Goal: Task Accomplishment & Management: Use online tool/utility

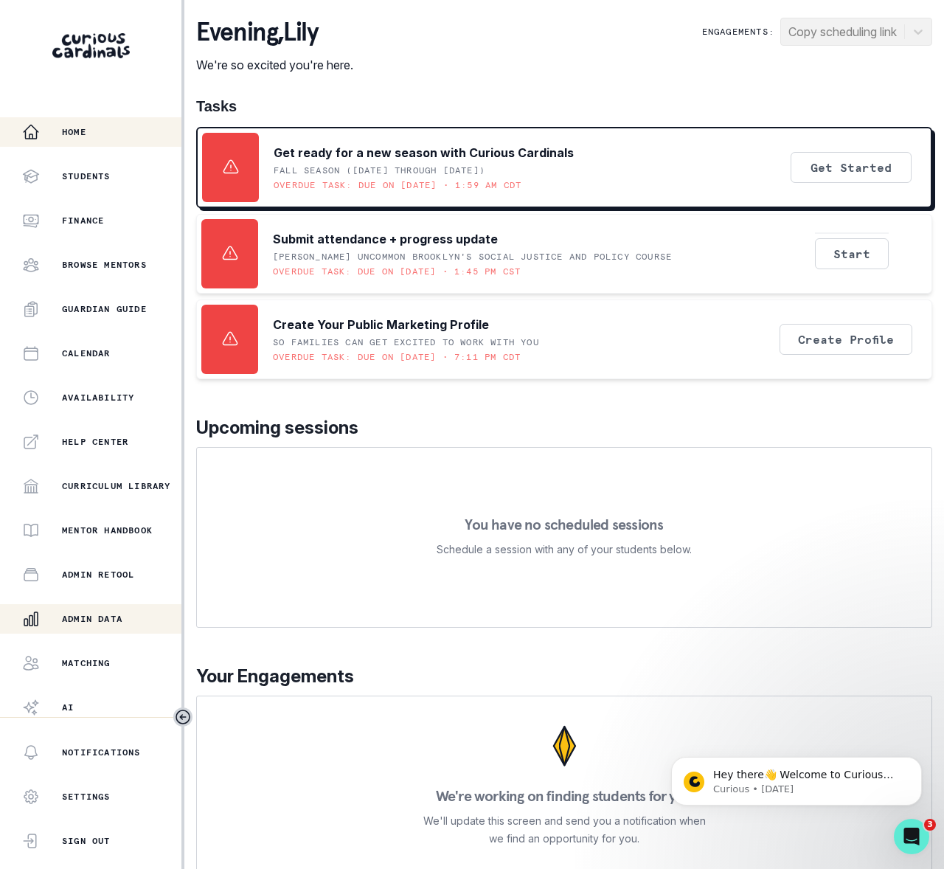
click at [104, 614] on p "Admin Data" at bounding box center [92, 619] width 60 height 12
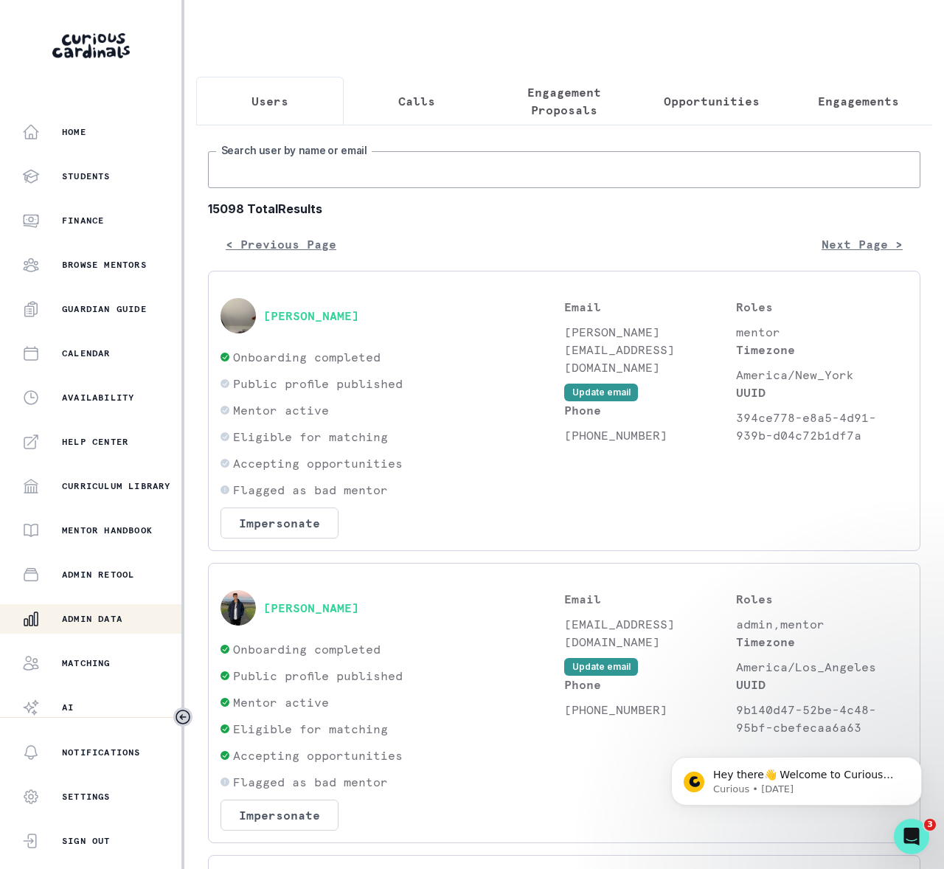
click at [284, 187] on input "Search user by name or email" at bounding box center [564, 169] width 713 height 37
paste input "[PERSON_NAME]"
type input "[PERSON_NAME]"
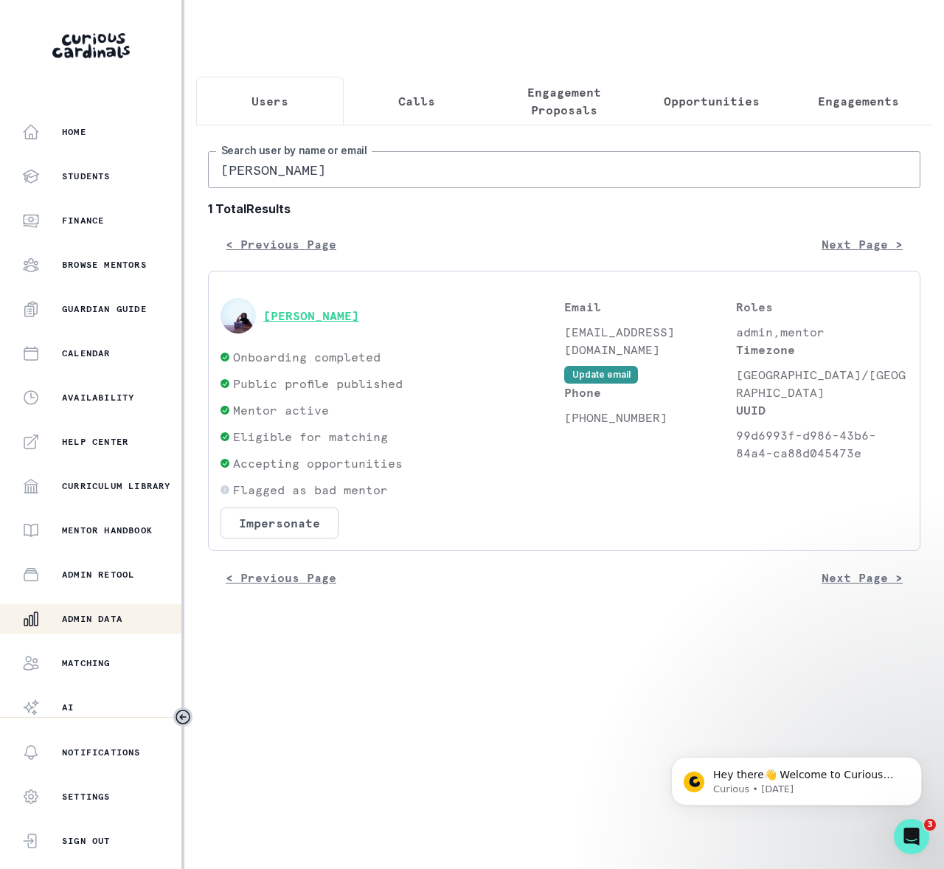
click at [325, 323] on button "[PERSON_NAME]" at bounding box center [311, 315] width 96 height 15
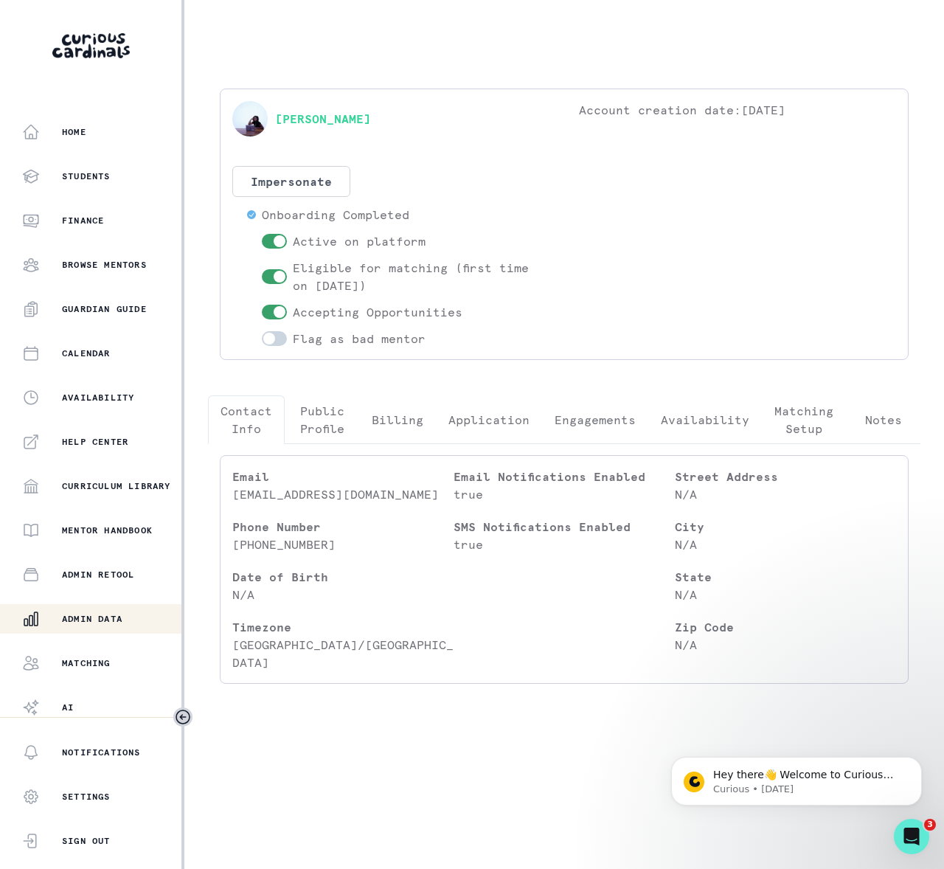
click at [617, 417] on p "Engagements" at bounding box center [595, 420] width 81 height 18
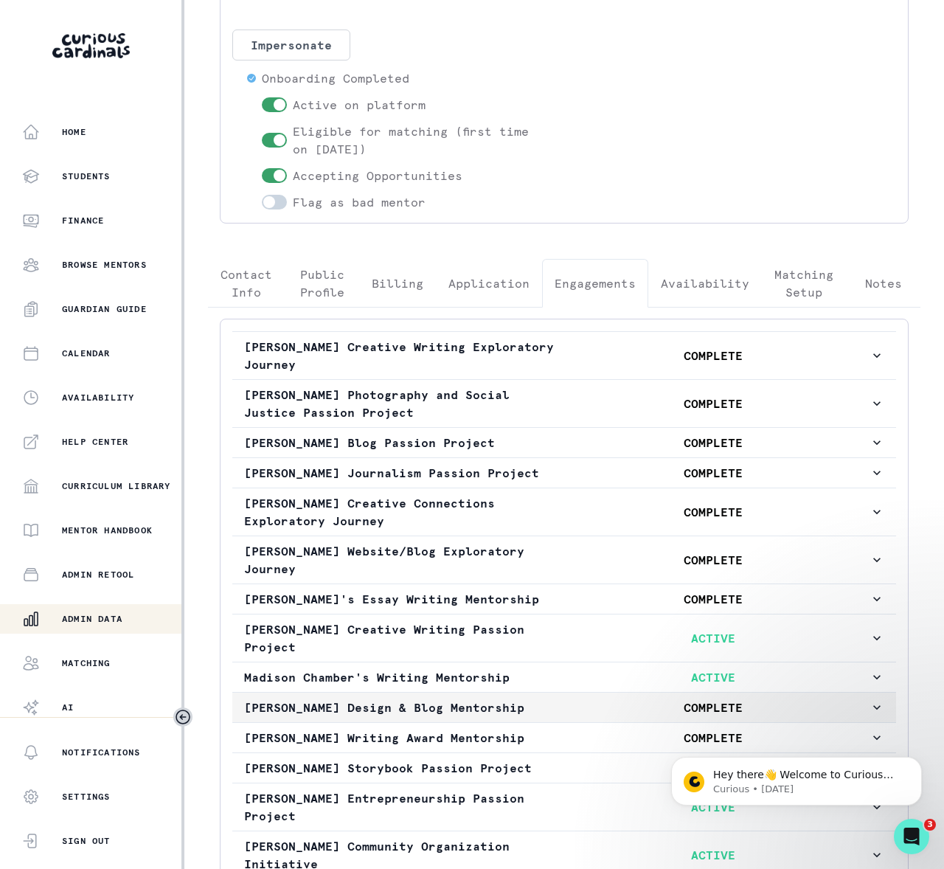
scroll to position [311, 0]
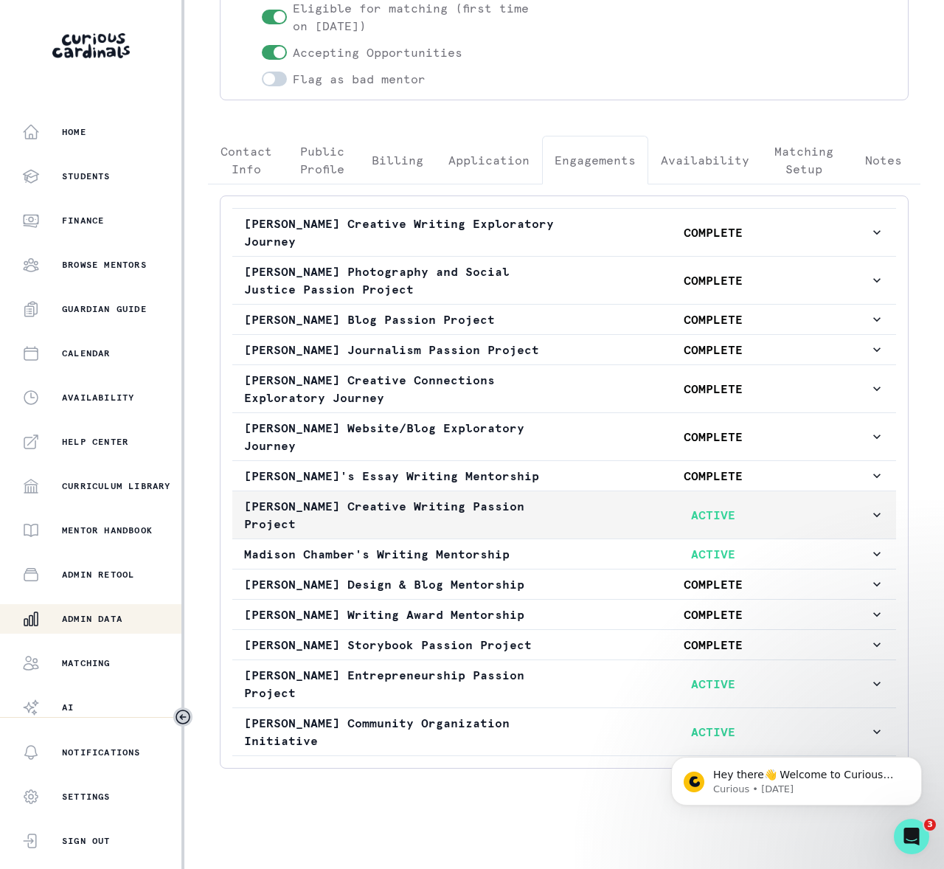
click at [870, 508] on icon "button" at bounding box center [877, 515] width 15 height 15
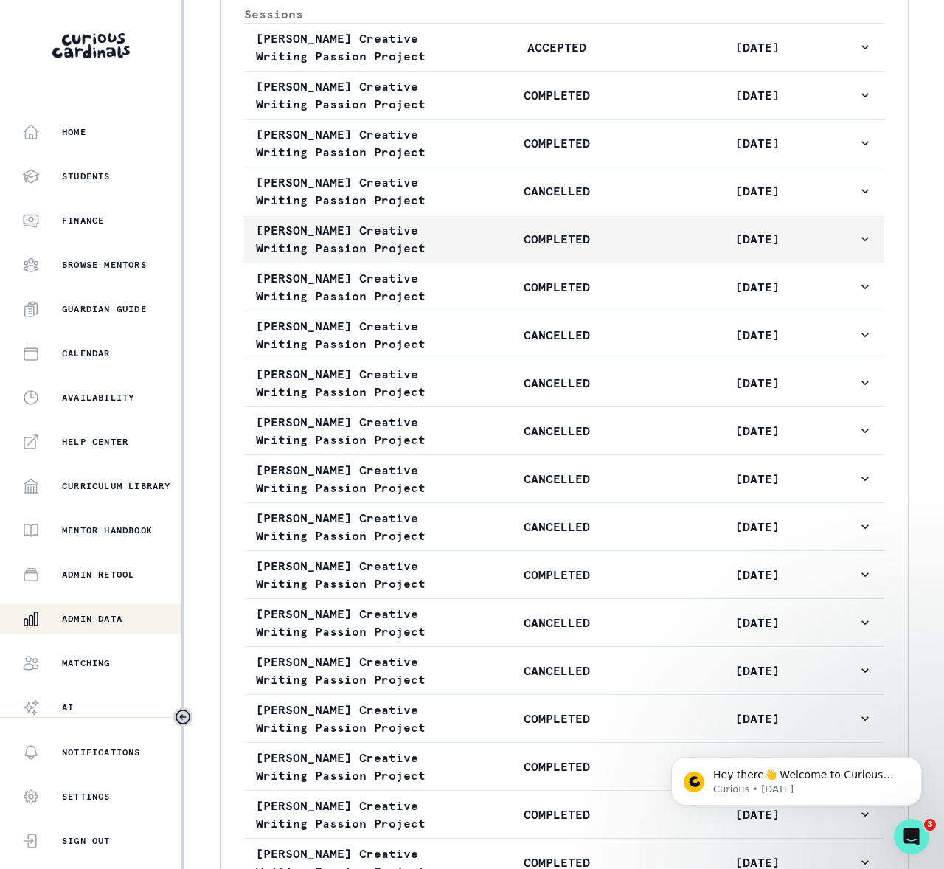
scroll to position [1036, 0]
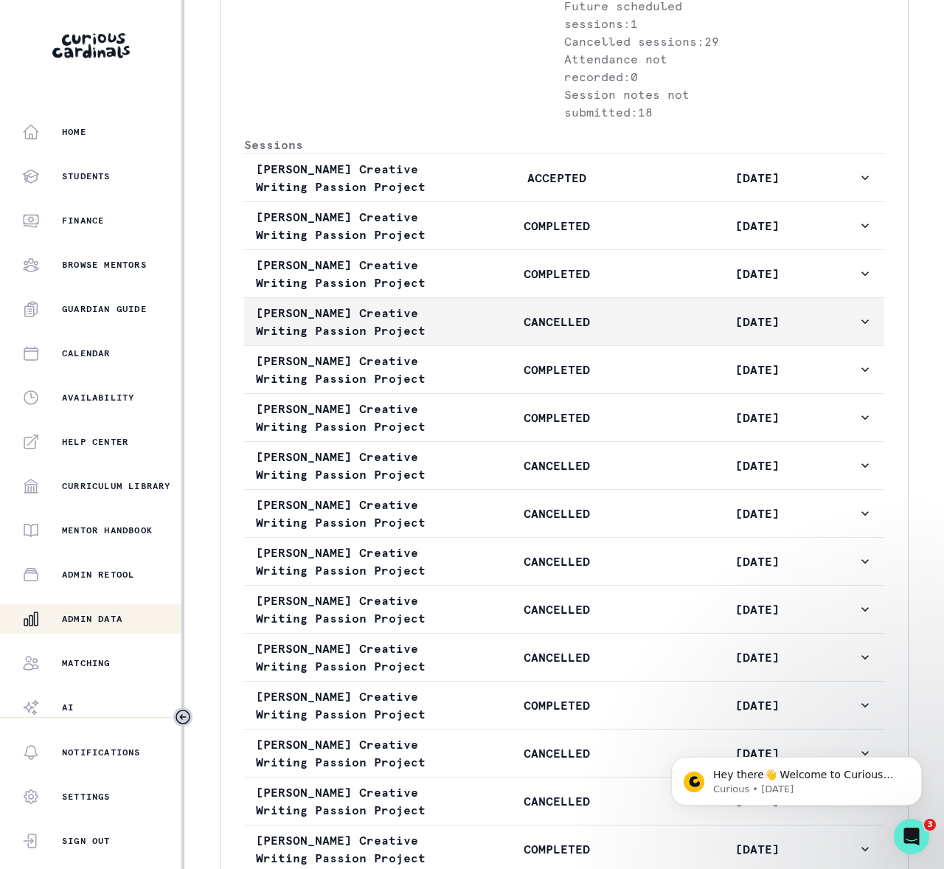
click at [858, 329] on icon "button" at bounding box center [865, 321] width 15 height 15
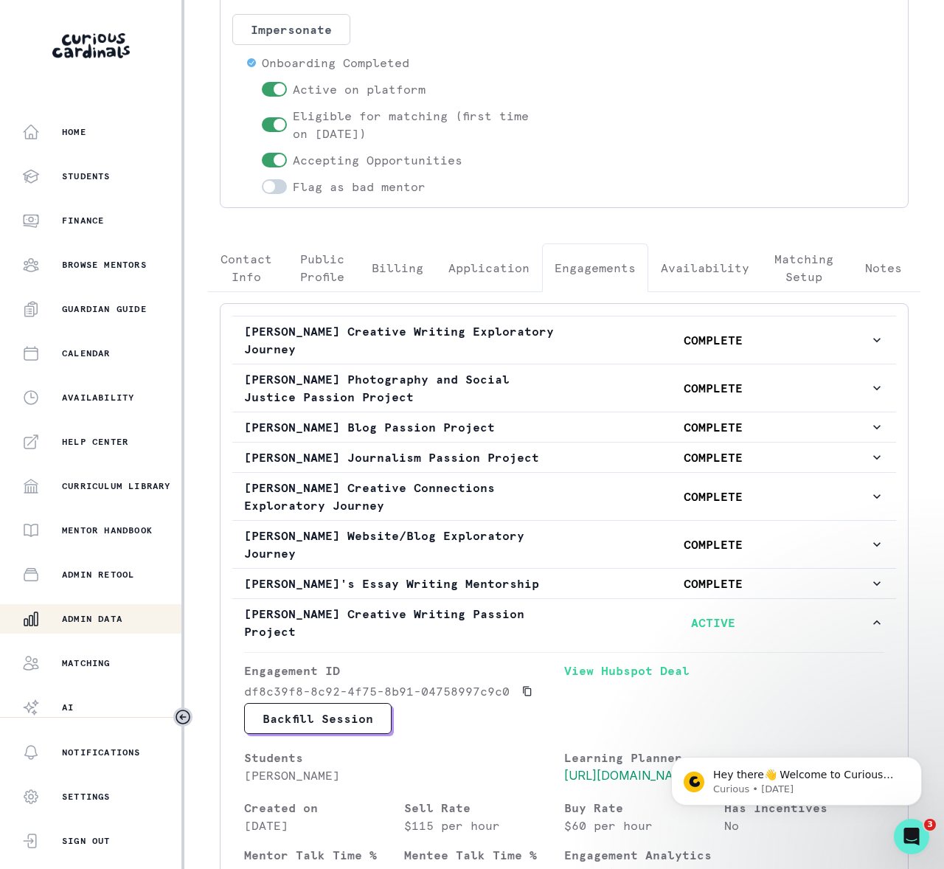
scroll to position [0, 0]
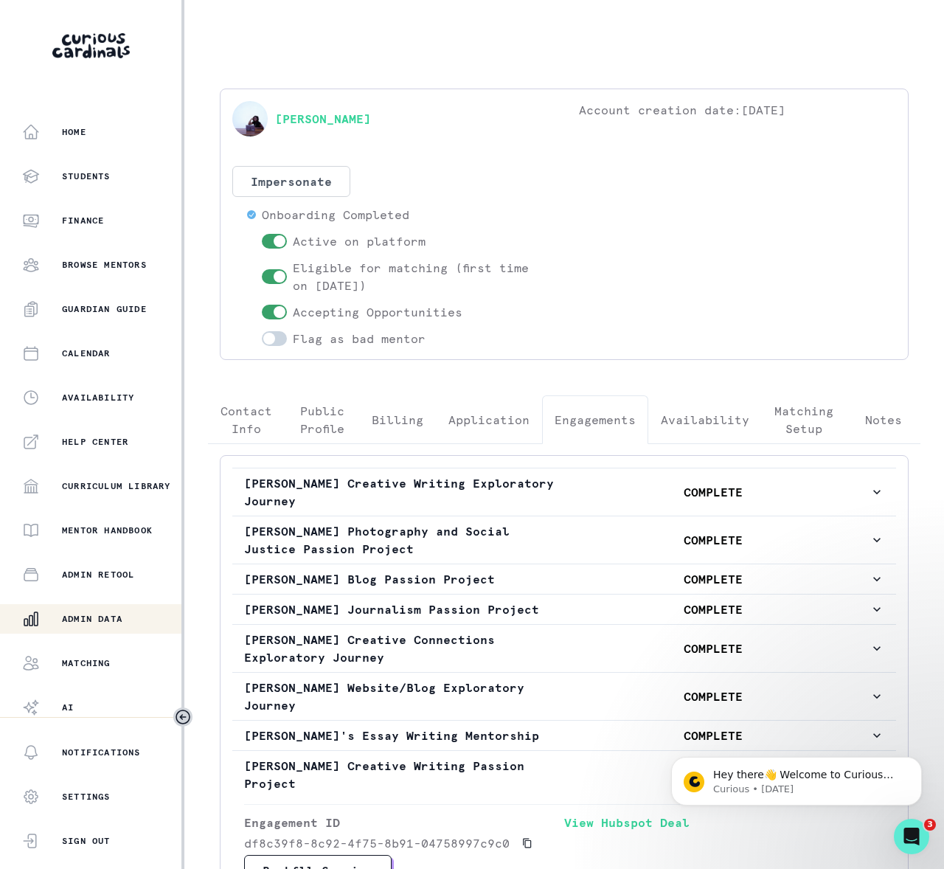
drag, startPoint x: 112, startPoint y: 617, endPoint x: 125, endPoint y: 614, distance: 13.1
click at [113, 617] on p "Admin Data" at bounding box center [92, 619] width 60 height 12
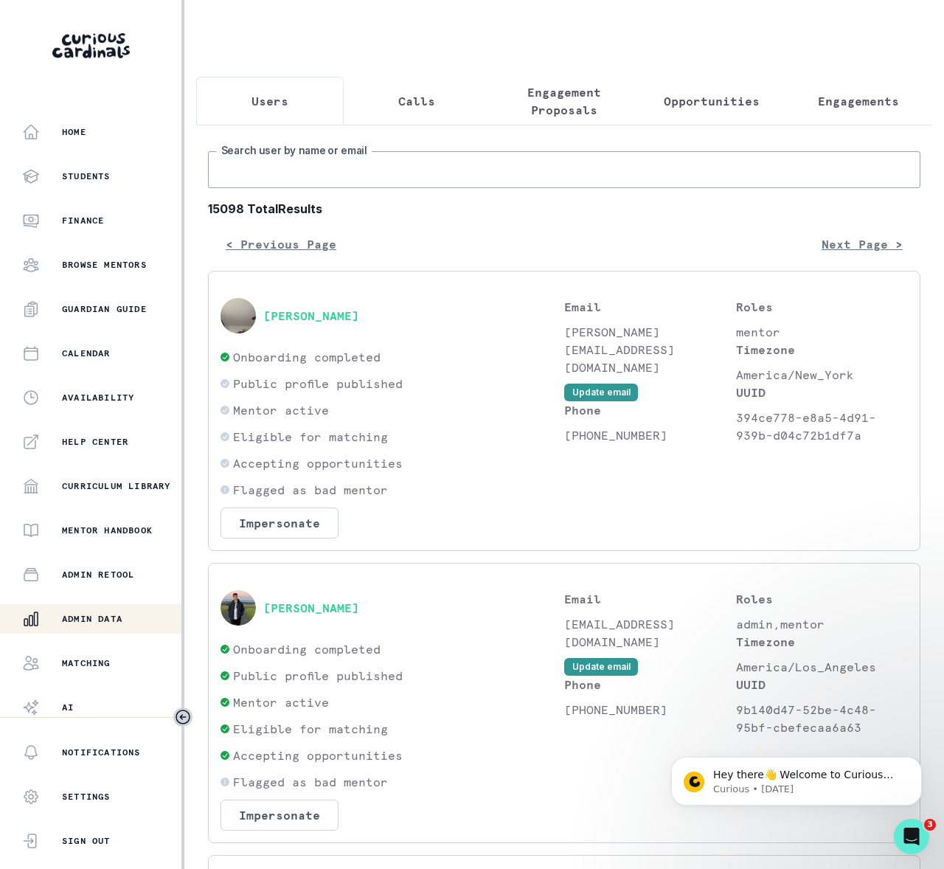
drag, startPoint x: 398, startPoint y: 186, endPoint x: 413, endPoint y: 189, distance: 15.0
click at [411, 186] on input "Search user by name or email" at bounding box center [564, 169] width 713 height 37
paste input "[PERSON_NAME]"
type input "[PERSON_NAME]"
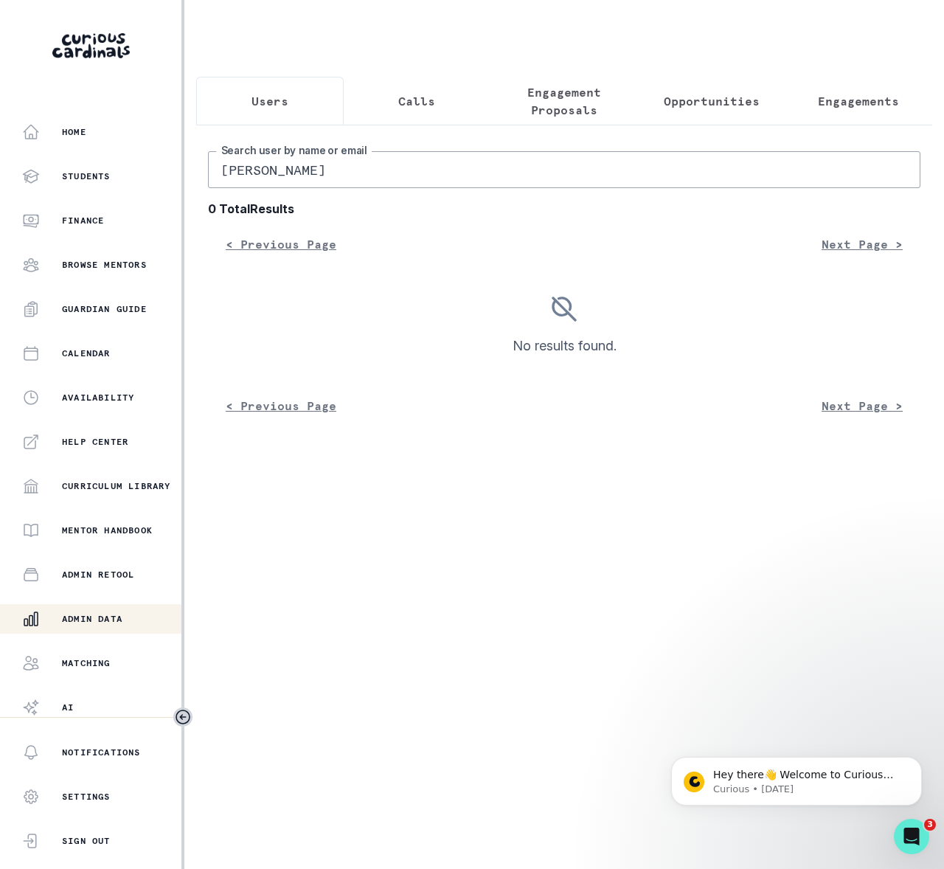
click at [308, 188] on input "[PERSON_NAME]" at bounding box center [564, 169] width 713 height 37
type input "[PERSON_NAME]"
click at [281, 184] on input "[PERSON_NAME]" at bounding box center [564, 169] width 713 height 37
type input "[PERSON_NAME]"
drag, startPoint x: 243, startPoint y: 180, endPoint x: 254, endPoint y: 180, distance: 11.1
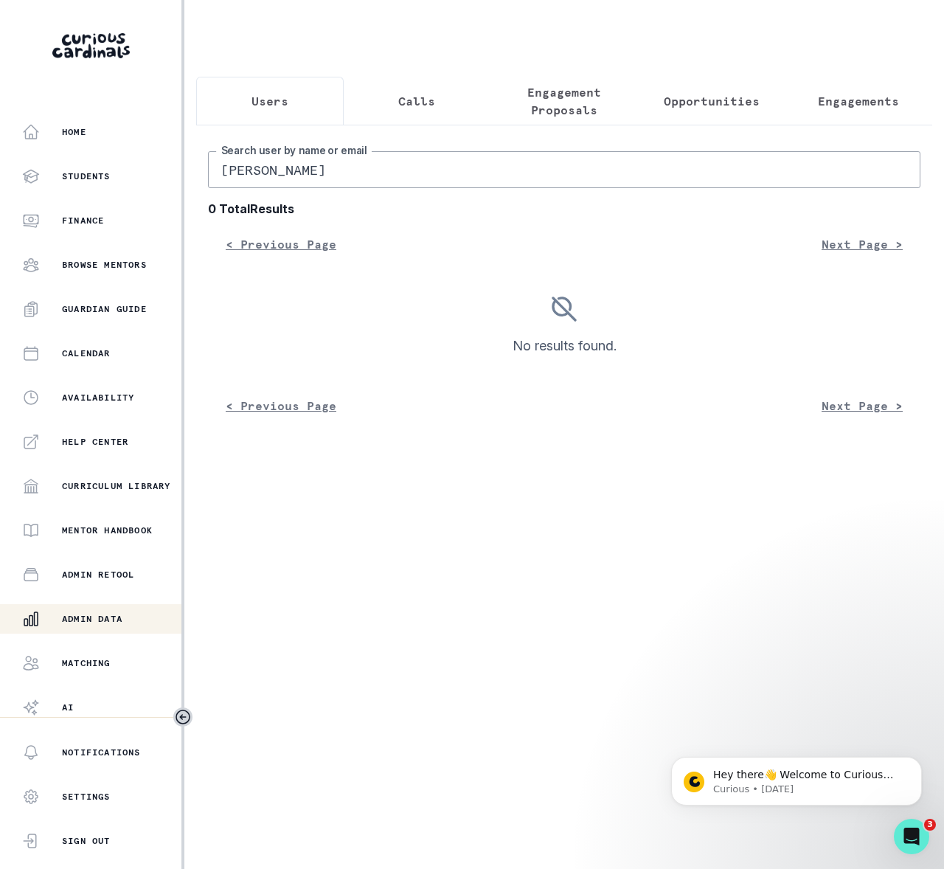
click at [243, 180] on input "[PERSON_NAME]" at bounding box center [564, 169] width 713 height 37
type input "A [PERSON_NAME]"
click at [249, 180] on input "A [PERSON_NAME]" at bounding box center [564, 169] width 713 height 37
type input "[PERSON_NAME]"
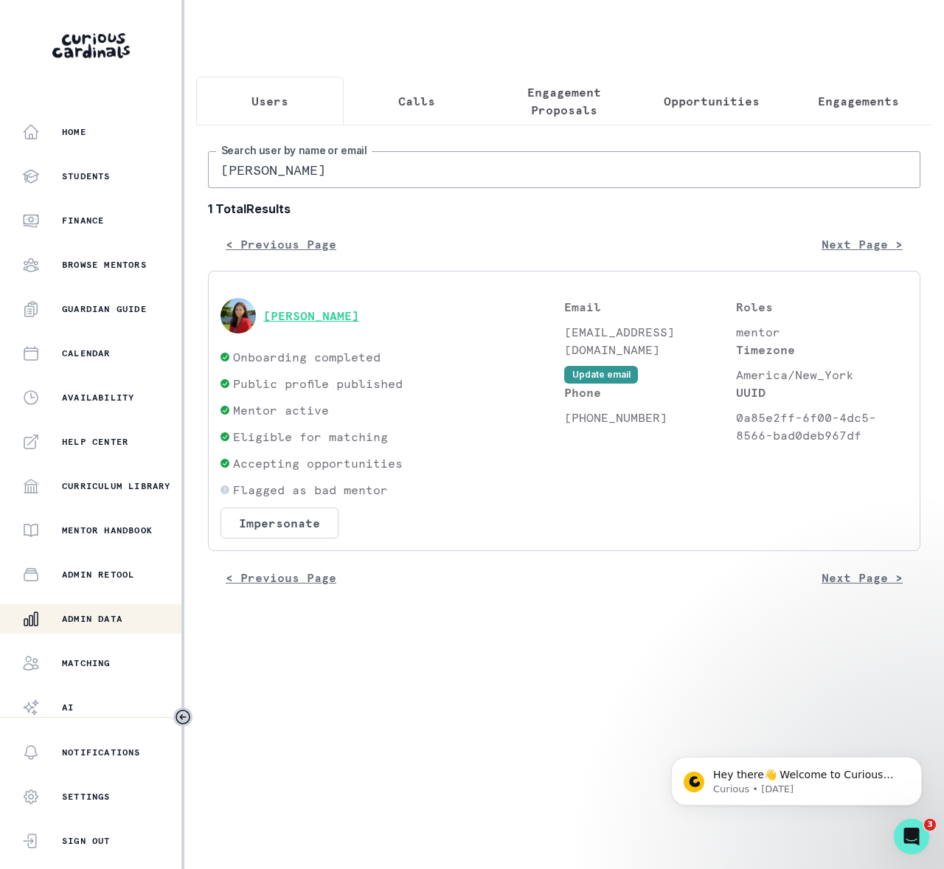
click at [348, 323] on button "[PERSON_NAME]" at bounding box center [311, 315] width 96 height 15
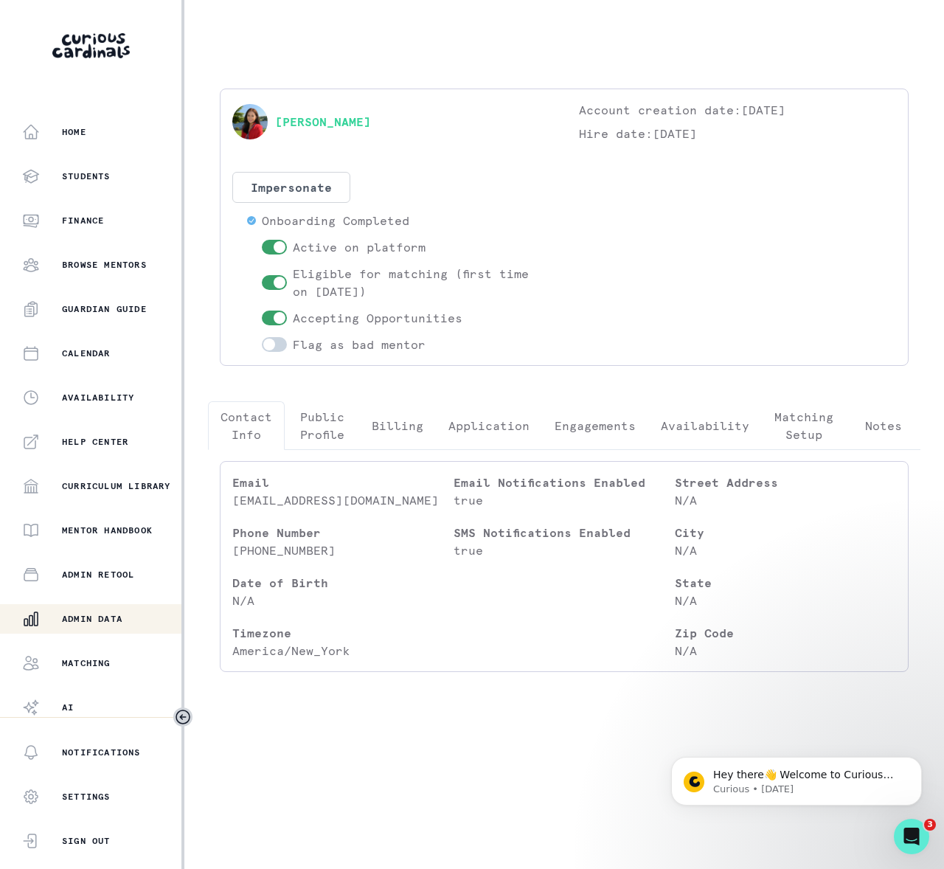
click at [609, 423] on p "Engagements" at bounding box center [595, 426] width 81 height 18
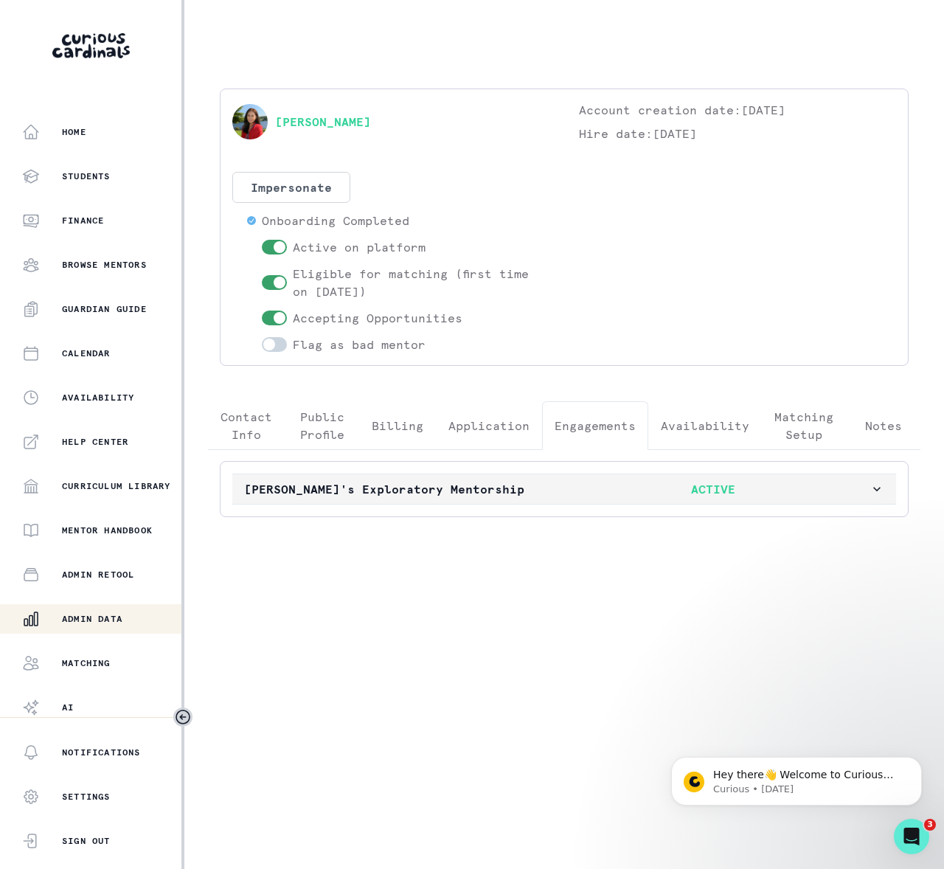
click at [876, 491] on icon "button" at bounding box center [877, 489] width 15 height 15
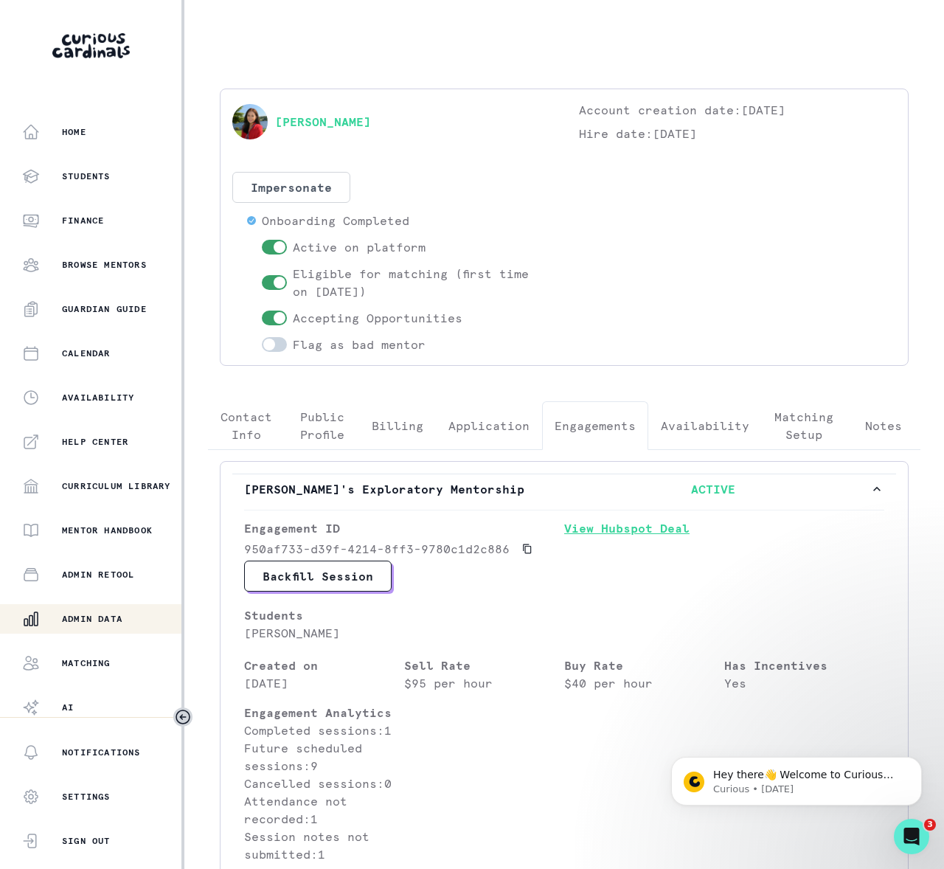
click at [615, 533] on link "View Hubspot Deal" at bounding box center [724, 539] width 320 height 41
click at [122, 621] on p "Admin Data" at bounding box center [92, 619] width 60 height 12
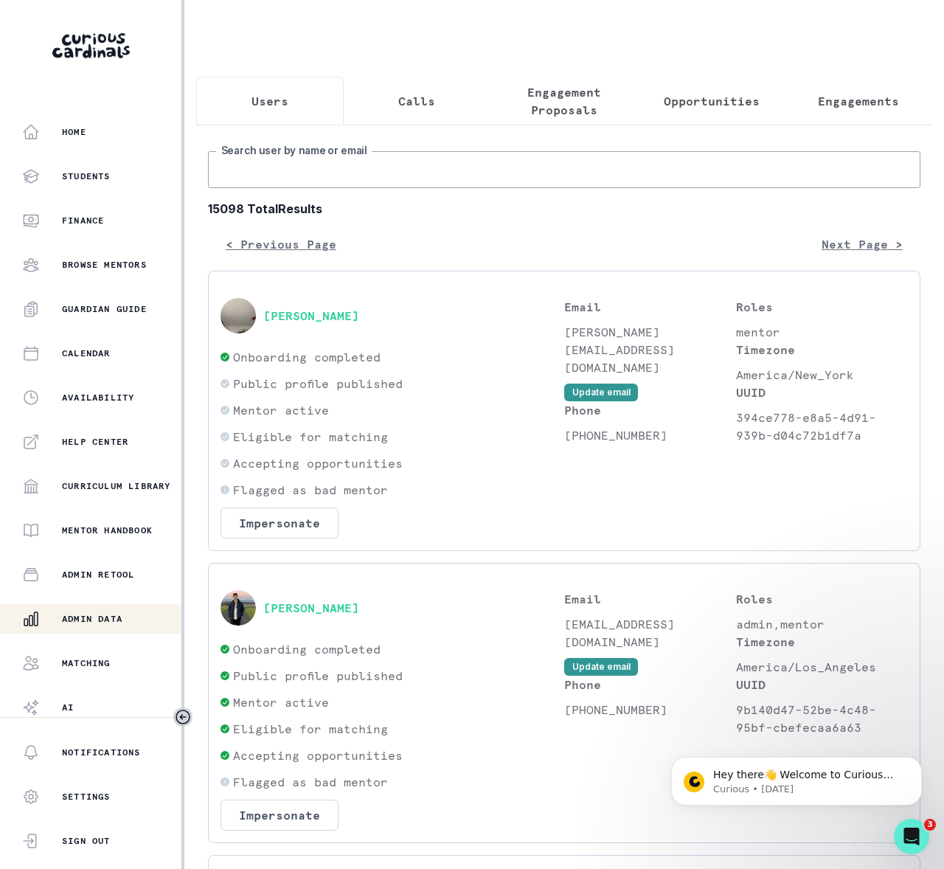
click at [290, 184] on input "Search user by name or email" at bounding box center [564, 169] width 713 height 37
type input "[PERSON_NAME] d"
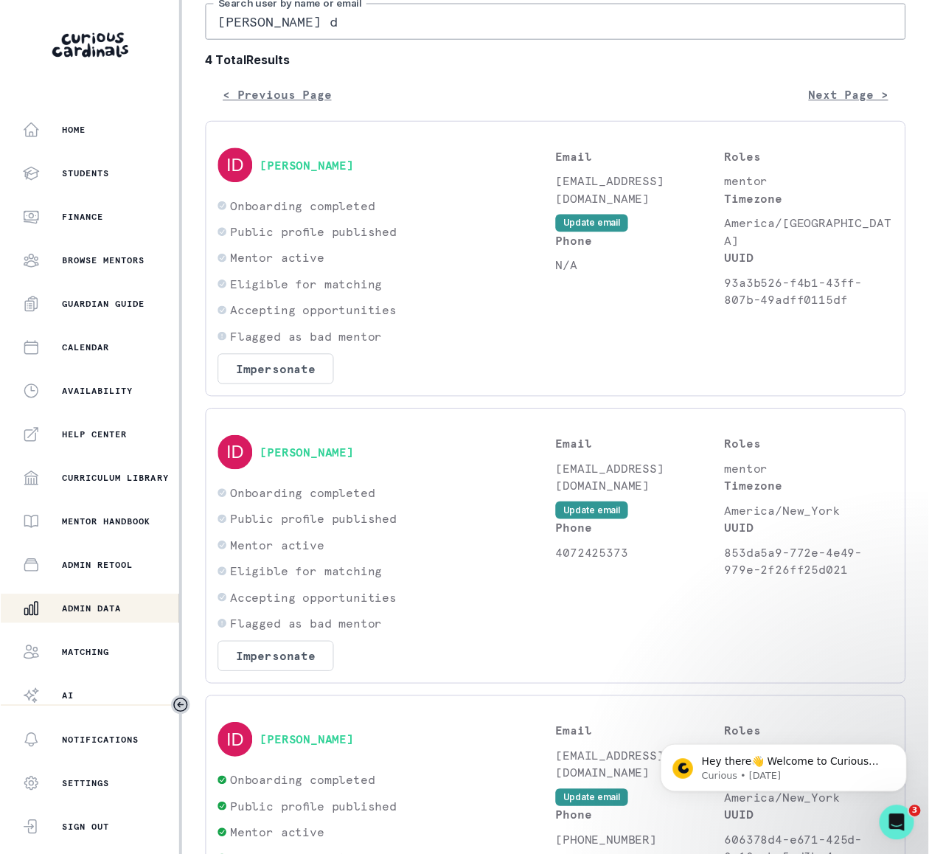
scroll to position [547, 0]
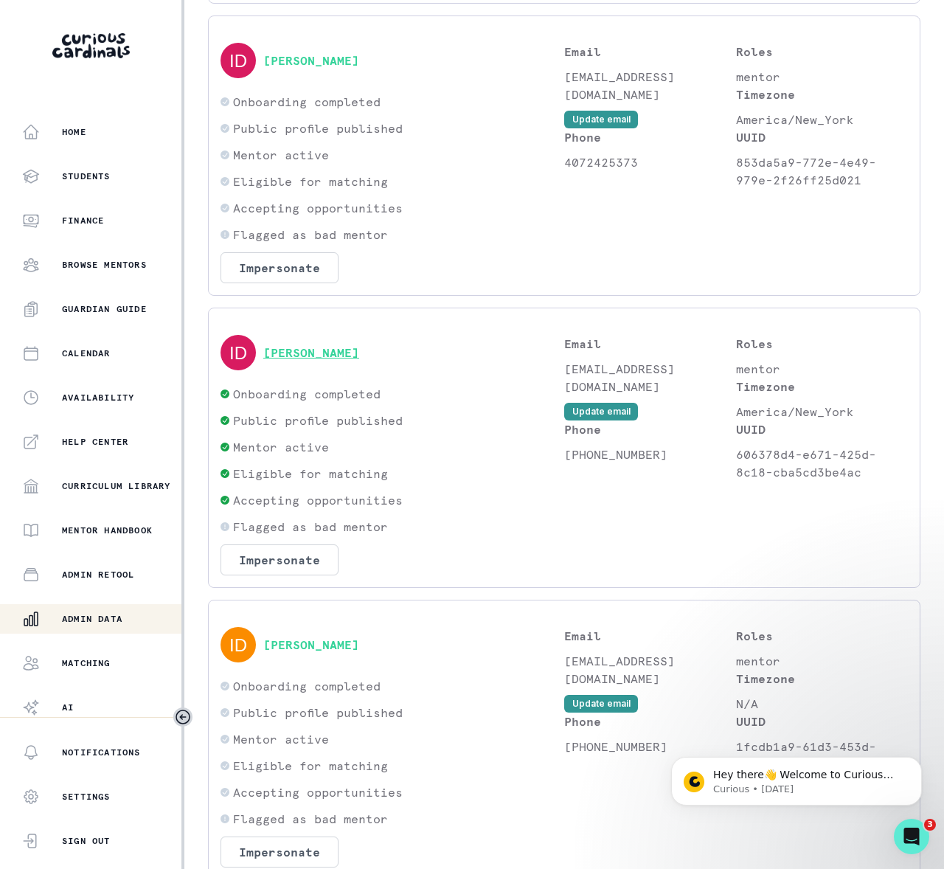
click at [316, 360] on button "[PERSON_NAME]" at bounding box center [311, 352] width 96 height 15
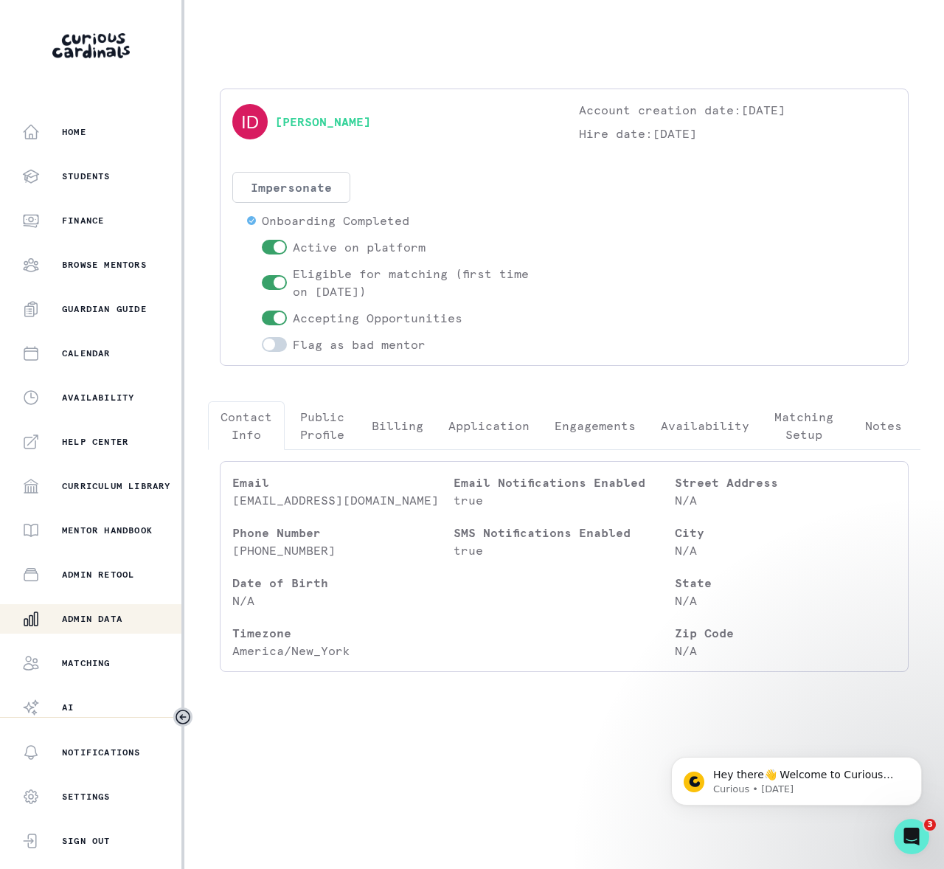
click at [323, 184] on button "Impersonate" at bounding box center [291, 187] width 118 height 31
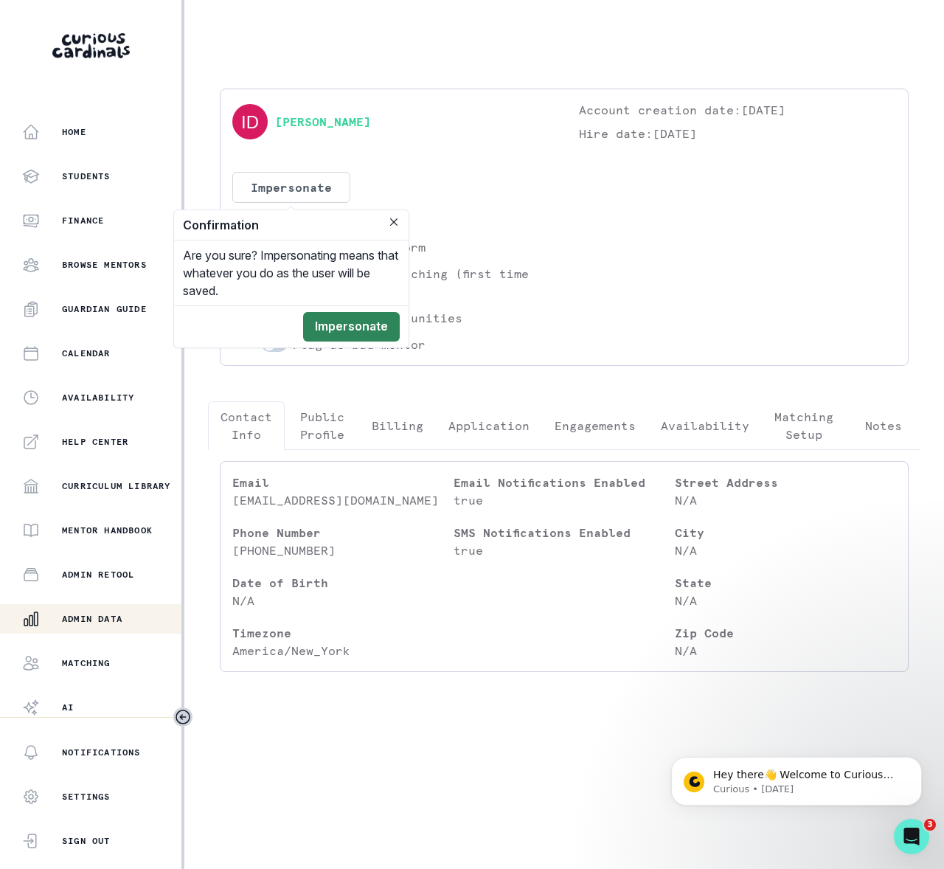
click at [336, 329] on button "Impersonate" at bounding box center [351, 327] width 97 height 30
